Goal: Communication & Community: Answer question/provide support

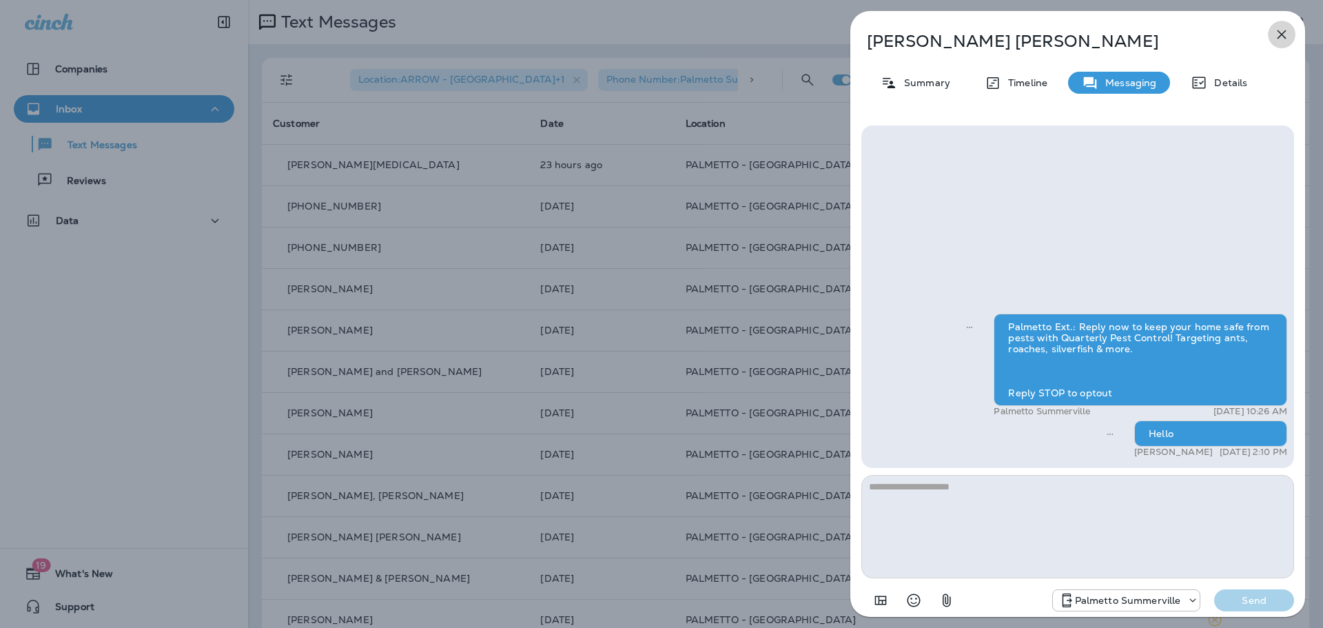
click at [1279, 34] on icon "button" at bounding box center [1281, 34] width 17 height 17
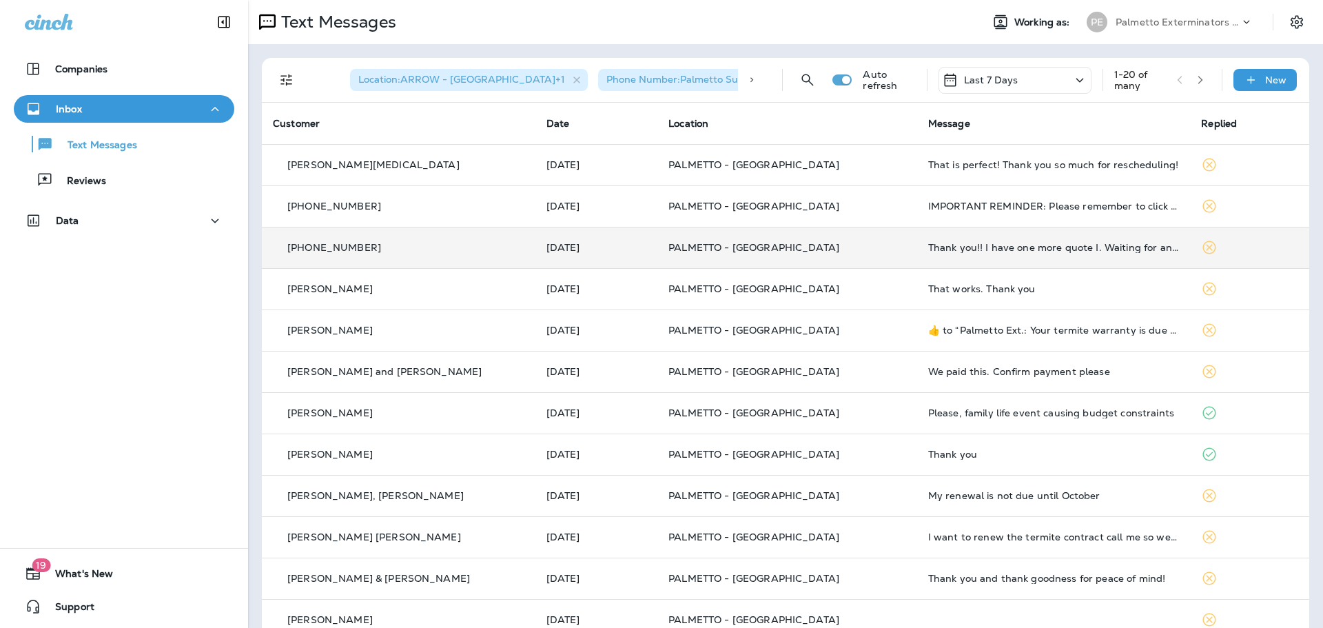
click at [1037, 263] on td "Thank you!! I have one more quote I. Waiting for and will be in contact once I …" at bounding box center [1054, 247] width 274 height 41
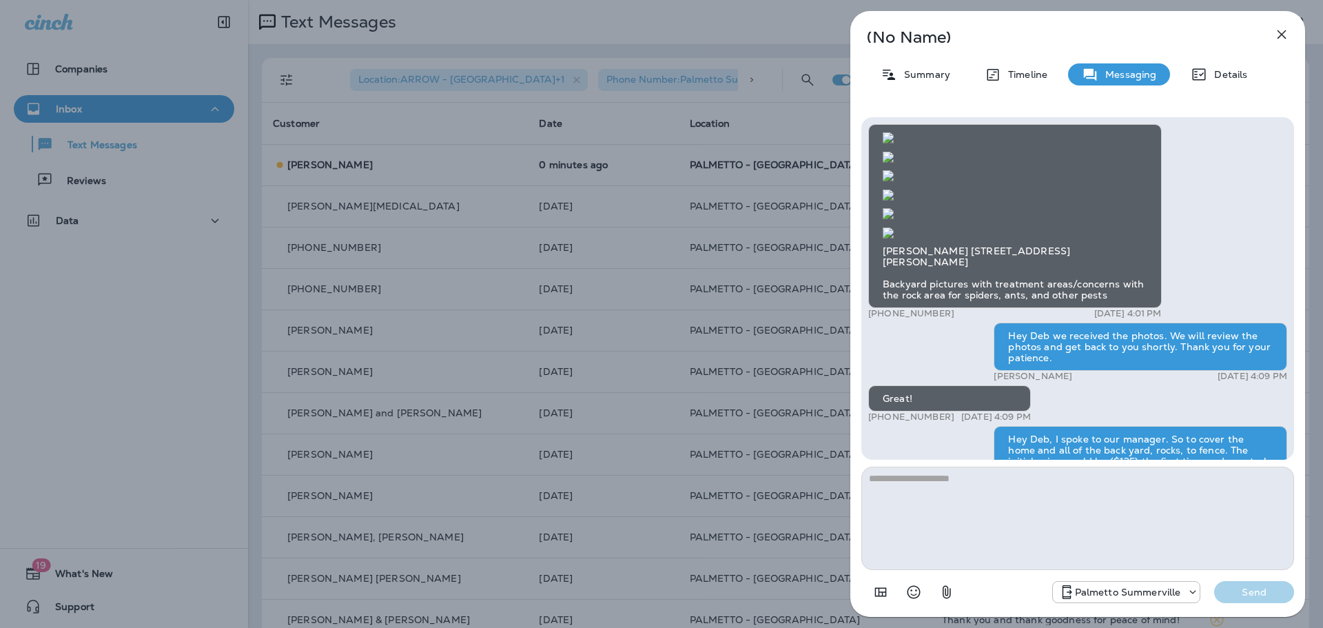
scroll to position [-1937, 0]
click at [756, 121] on div "(No Name) Summary Timeline Messaging Details [PERSON_NAME] [STREET_ADDRESS][PER…" at bounding box center [661, 314] width 1323 height 628
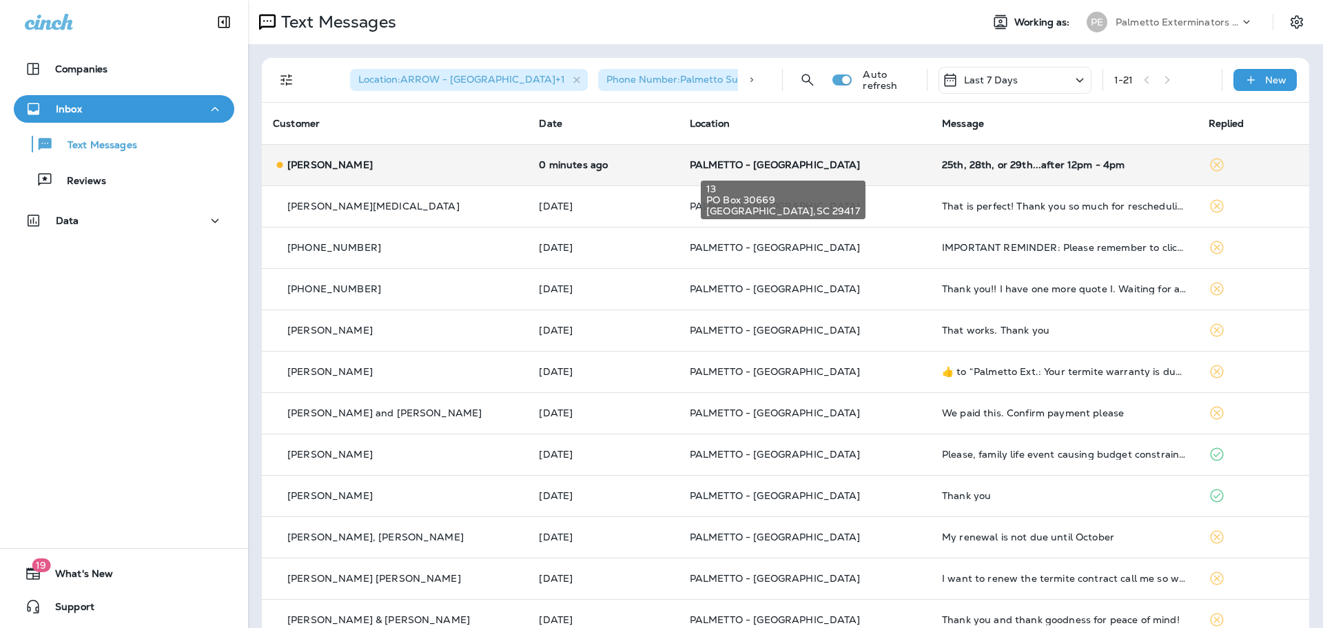
click at [774, 164] on span "PALMETTO - [GEOGRAPHIC_DATA]" at bounding box center [775, 164] width 171 height 12
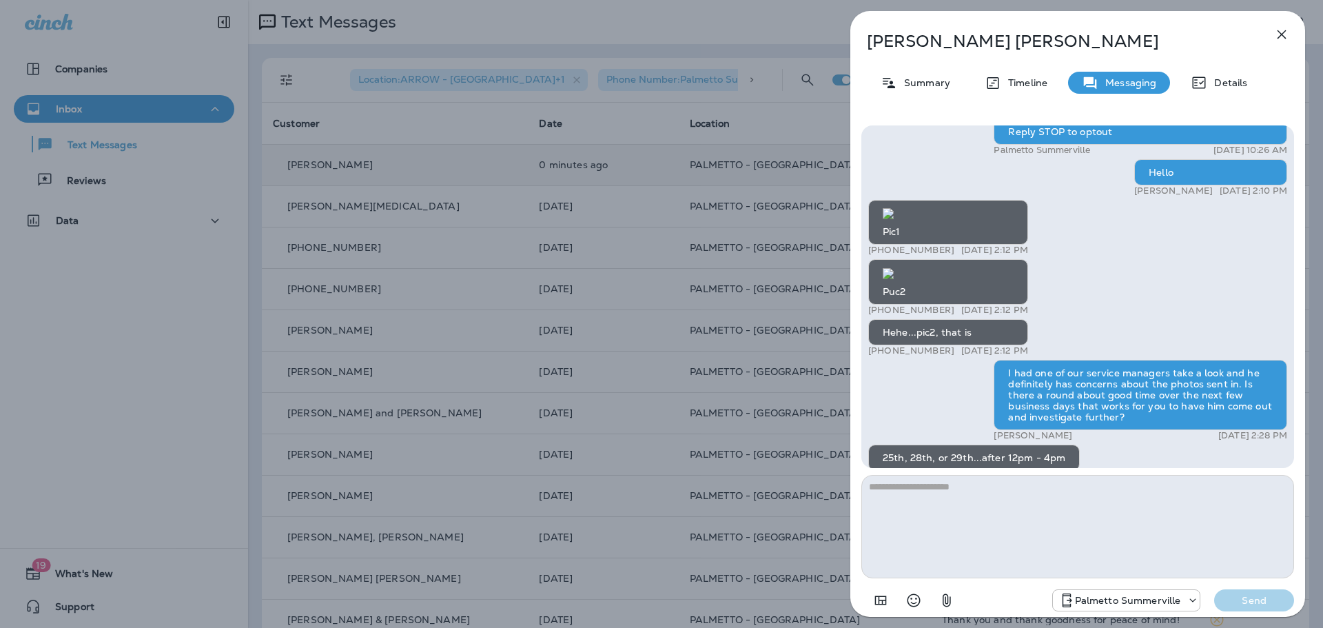
scroll to position [1, 0]
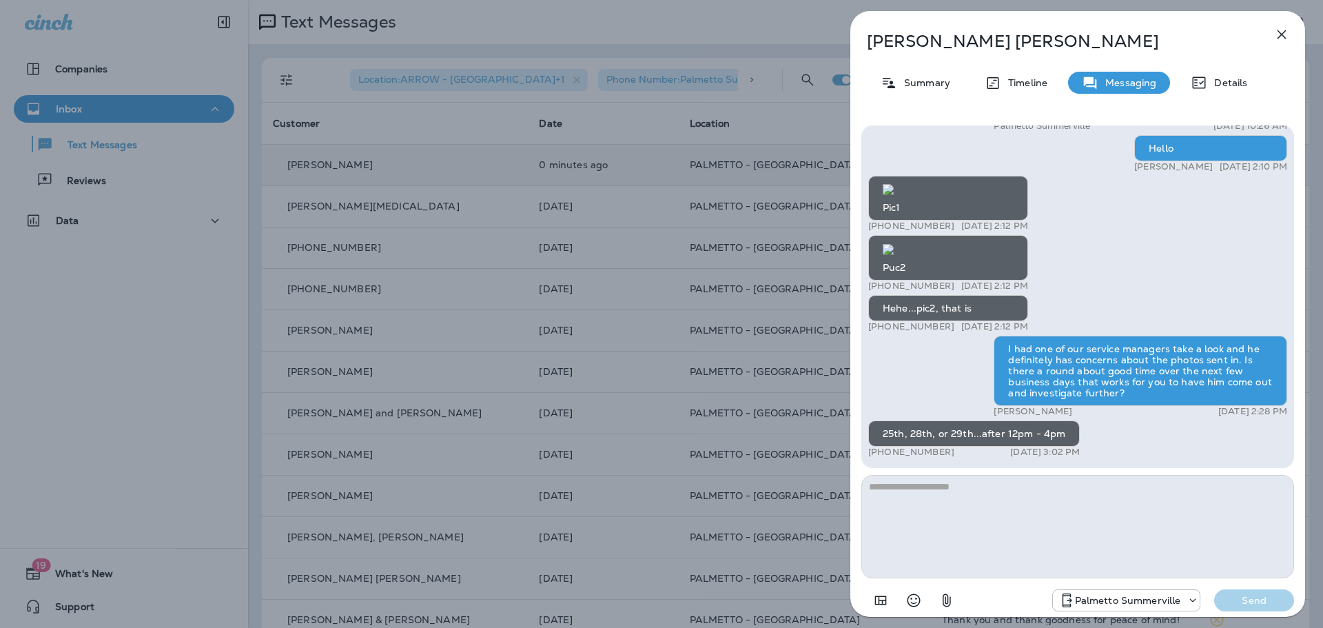
click at [922, 260] on div "Puc2" at bounding box center [948, 257] width 160 height 45
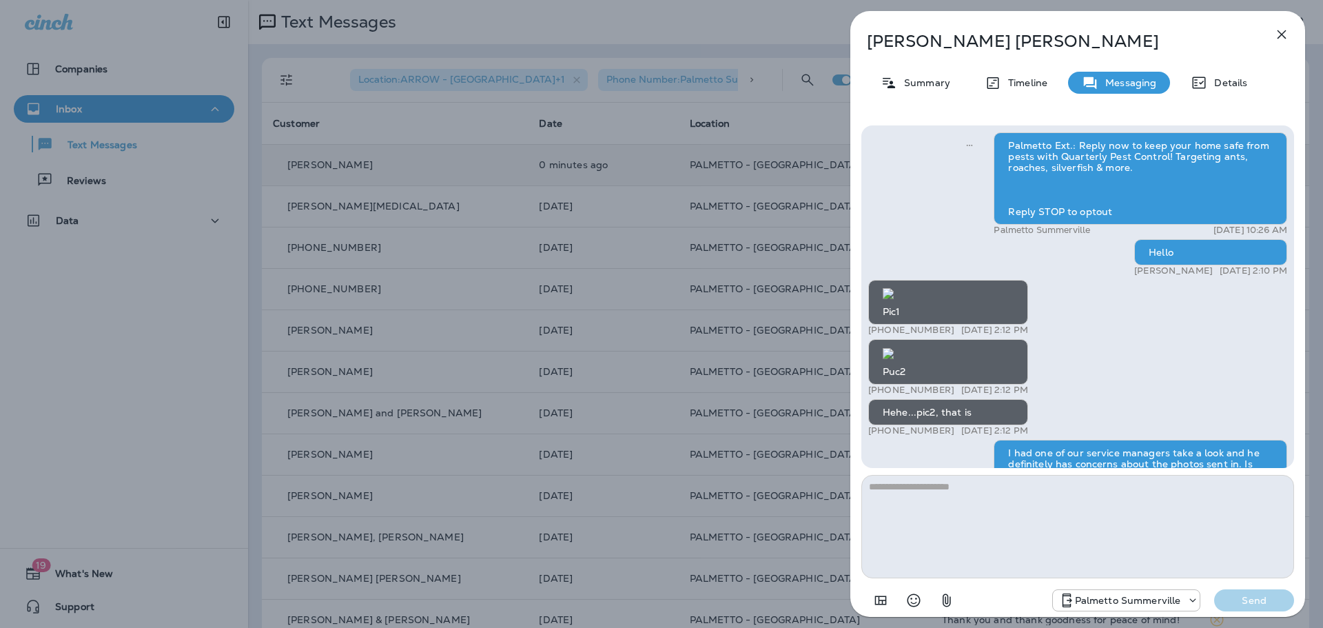
scroll to position [-573, 0]
click at [894, 299] on img at bounding box center [888, 293] width 11 height 11
click at [894, 348] on img at bounding box center [888, 353] width 11 height 11
click at [1283, 36] on icon "button" at bounding box center [1282, 34] width 9 height 9
